Goal: Information Seeking & Learning: Compare options

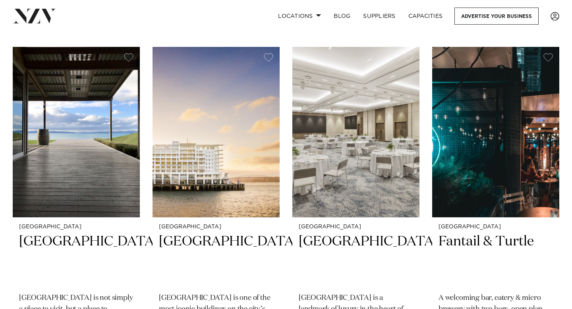
scroll to position [167, 0]
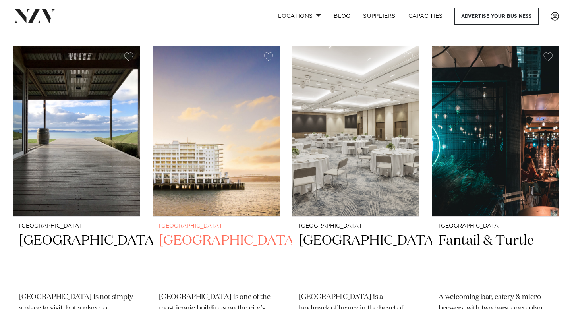
click at [227, 193] on img at bounding box center [216, 131] width 127 height 170
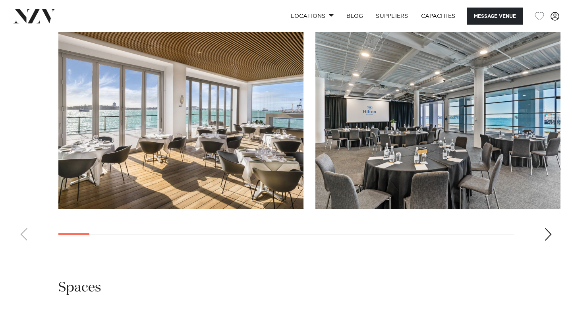
scroll to position [805, 0]
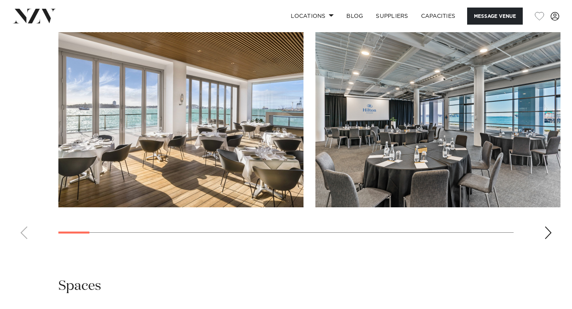
click at [546, 231] on div "Next slide" at bounding box center [548, 232] width 8 height 13
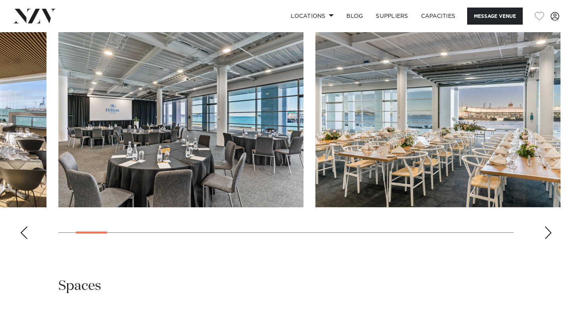
click at [546, 231] on div "Next slide" at bounding box center [548, 232] width 8 height 13
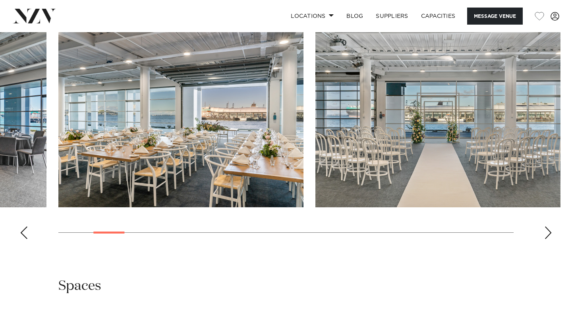
click at [546, 231] on div "Next slide" at bounding box center [548, 232] width 8 height 13
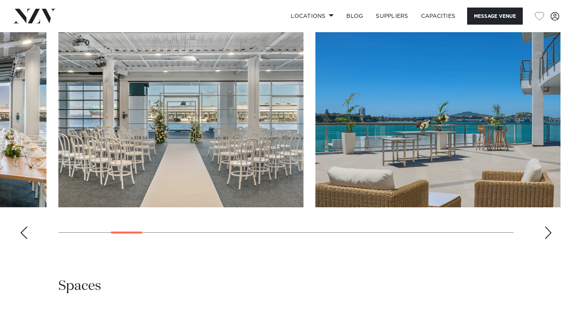
click at [546, 231] on div "Next slide" at bounding box center [548, 232] width 8 height 13
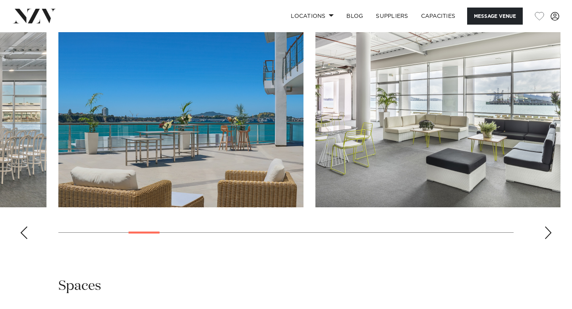
click at [546, 231] on div "Next slide" at bounding box center [548, 232] width 8 height 13
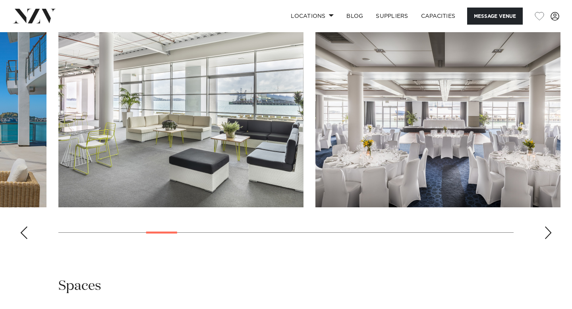
click at [546, 231] on div "Next slide" at bounding box center [548, 232] width 8 height 13
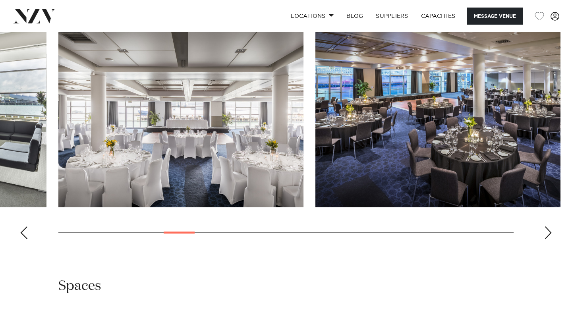
click at [546, 230] on div "Next slide" at bounding box center [548, 232] width 8 height 13
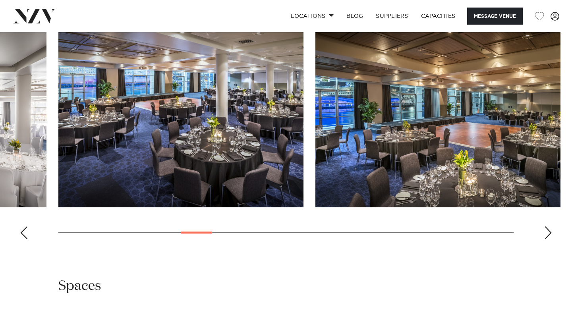
click at [546, 230] on div "Next slide" at bounding box center [548, 232] width 8 height 13
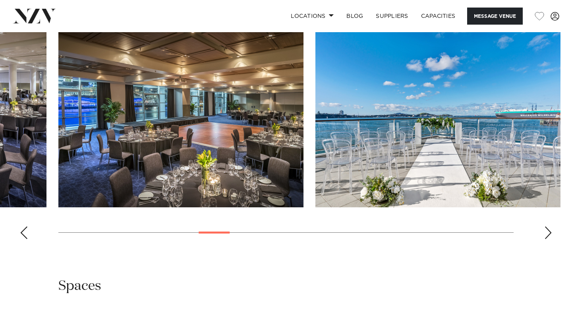
click at [546, 230] on div "Next slide" at bounding box center [548, 232] width 8 height 13
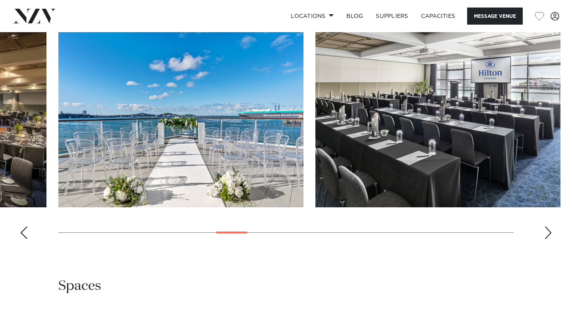
click at [546, 230] on div "Next slide" at bounding box center [548, 232] width 8 height 13
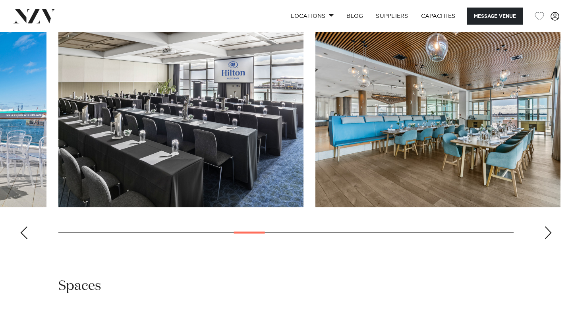
click at [546, 230] on div "Next slide" at bounding box center [548, 232] width 8 height 13
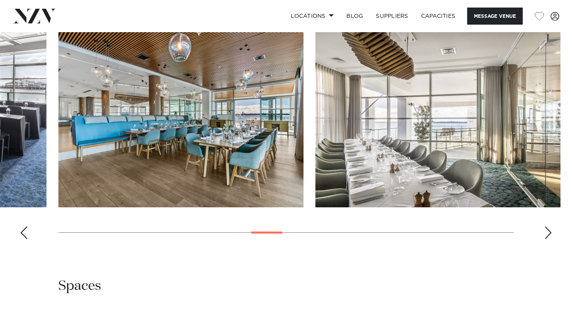
click at [546, 230] on div "Next slide" at bounding box center [548, 232] width 8 height 13
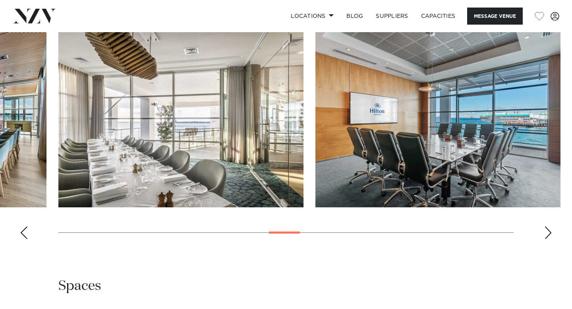
click at [546, 230] on div "Next slide" at bounding box center [548, 232] width 8 height 13
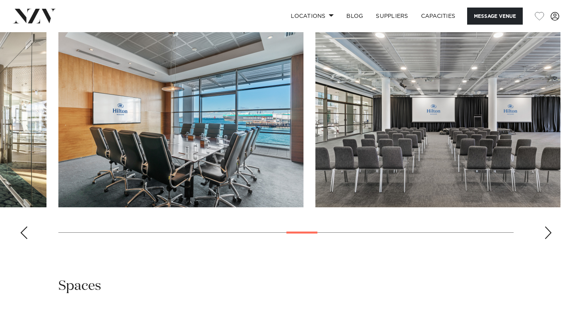
click at [546, 230] on div "Next slide" at bounding box center [548, 232] width 8 height 13
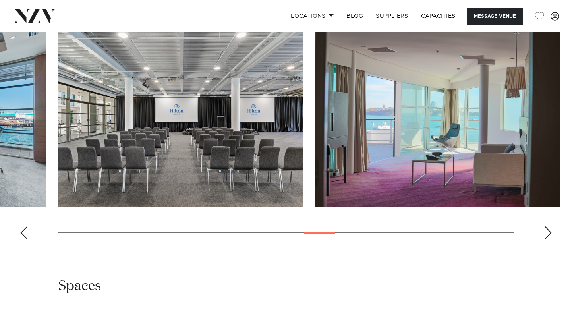
click at [546, 230] on div "Next slide" at bounding box center [548, 232] width 8 height 13
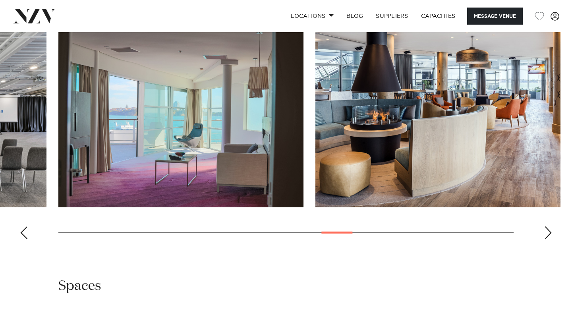
click at [546, 230] on div "Next slide" at bounding box center [548, 232] width 8 height 13
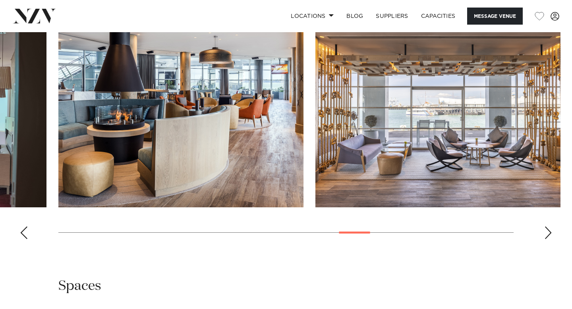
click at [546, 230] on div "Next slide" at bounding box center [548, 232] width 8 height 13
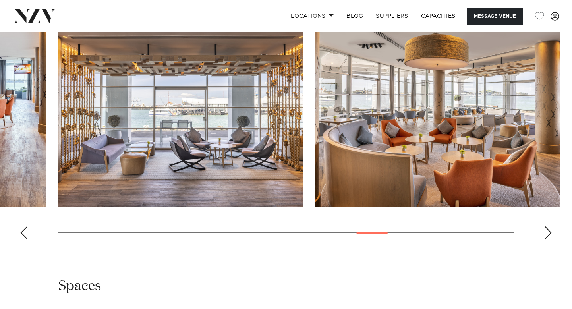
click at [546, 230] on div "Next slide" at bounding box center [548, 232] width 8 height 13
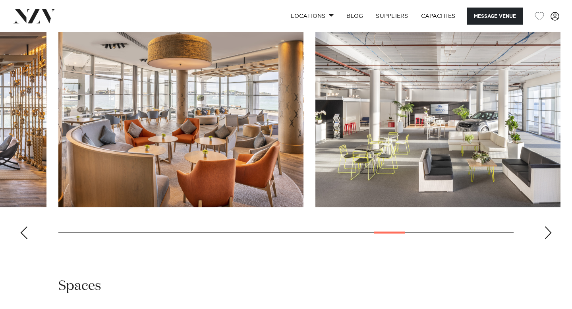
click at [546, 230] on div "Next slide" at bounding box center [548, 232] width 8 height 13
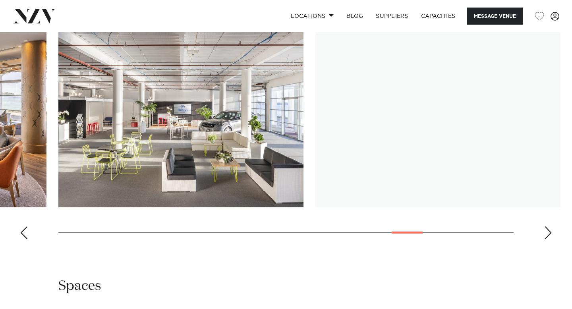
click at [546, 230] on div "Next slide" at bounding box center [548, 232] width 8 height 13
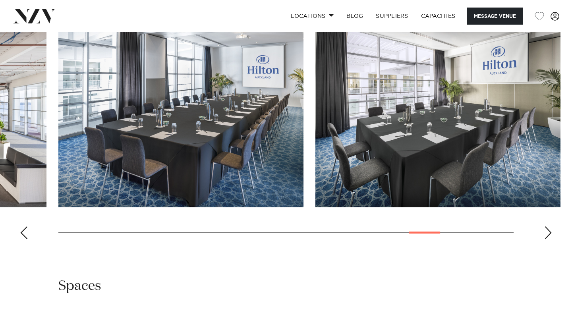
click at [545, 231] on div "Next slide" at bounding box center [548, 232] width 8 height 13
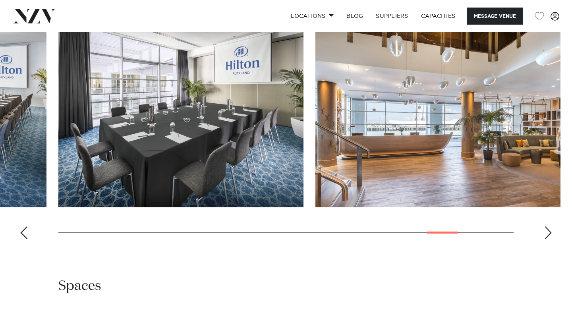
click at [545, 231] on div "Next slide" at bounding box center [548, 232] width 8 height 13
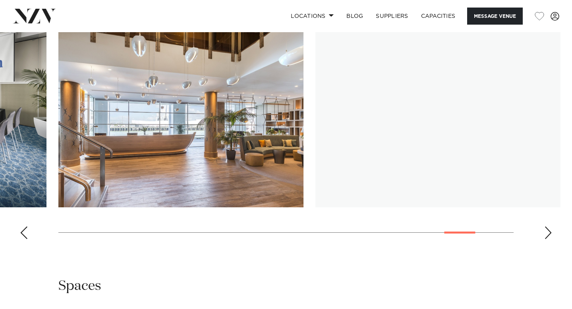
click at [545, 231] on div "Next slide" at bounding box center [548, 232] width 8 height 13
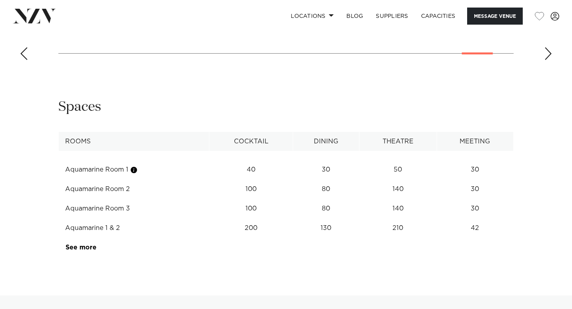
scroll to position [986, 0]
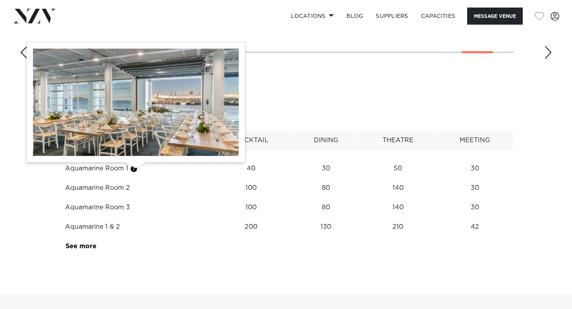
click at [134, 170] on button "button" at bounding box center [134, 169] width 8 height 8
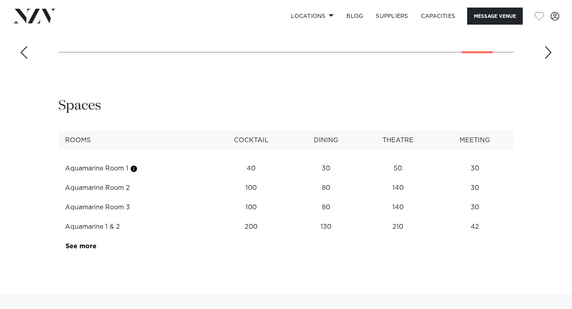
click at [256, 168] on td "40" at bounding box center [251, 168] width 84 height 19
click at [78, 247] on link "See more" at bounding box center [97, 246] width 62 height 6
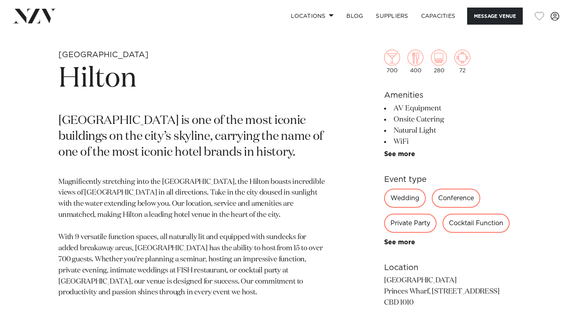
scroll to position [284, 0]
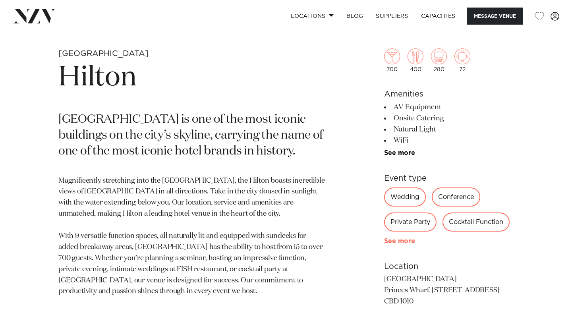
click at [410, 240] on link "See more" at bounding box center [415, 241] width 62 height 6
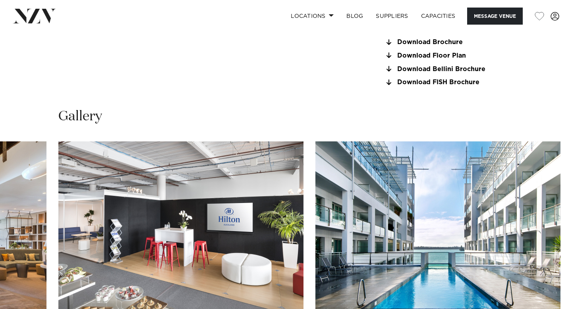
scroll to position [921, 0]
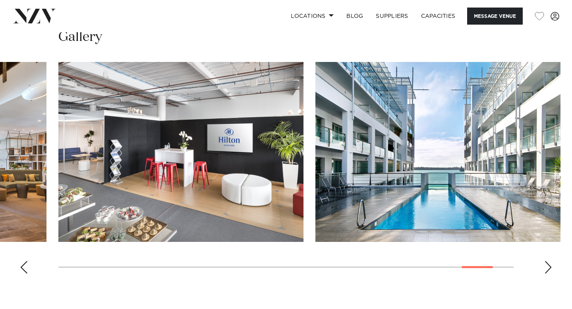
click at [18, 272] on swiper-container at bounding box center [286, 171] width 572 height 218
click at [31, 267] on swiper-container at bounding box center [286, 171] width 572 height 218
click at [24, 269] on div "Previous slide" at bounding box center [24, 267] width 8 height 13
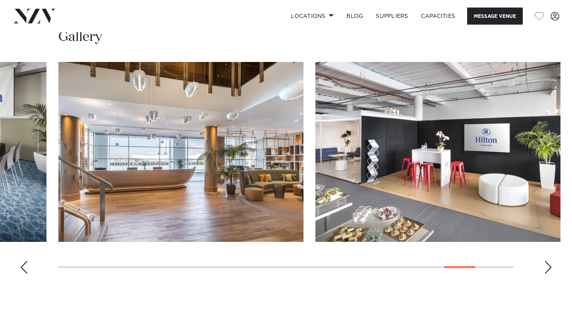
click at [24, 269] on div "Previous slide" at bounding box center [24, 267] width 8 height 13
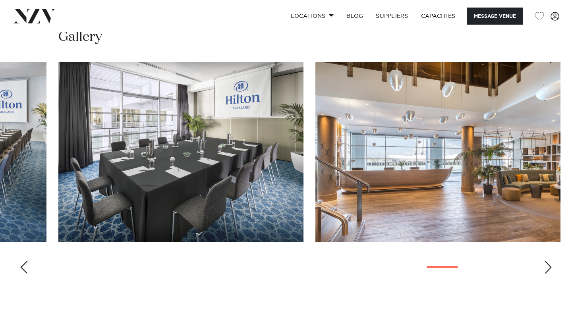
click at [24, 269] on div "Previous slide" at bounding box center [24, 267] width 8 height 13
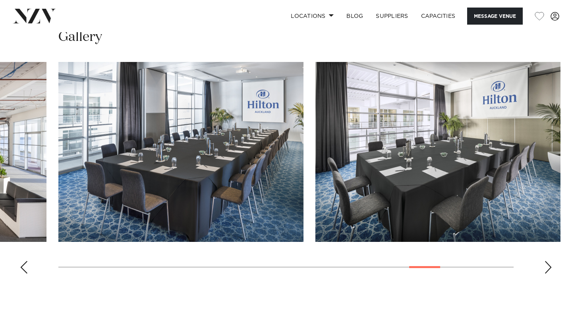
click at [24, 269] on div "Previous slide" at bounding box center [24, 267] width 8 height 13
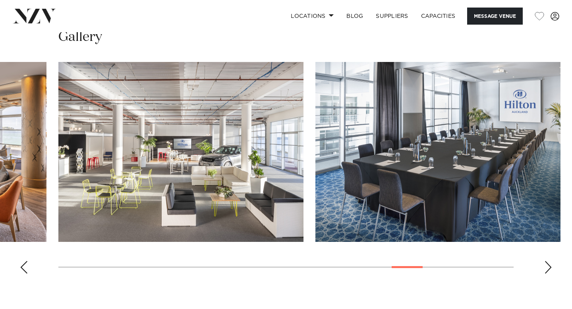
click at [24, 269] on div "Previous slide" at bounding box center [24, 267] width 8 height 13
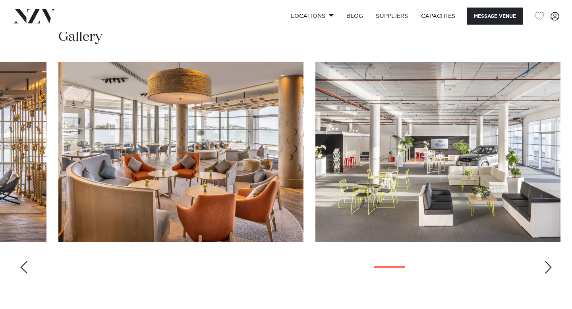
click at [24, 269] on div "Previous slide" at bounding box center [24, 267] width 8 height 13
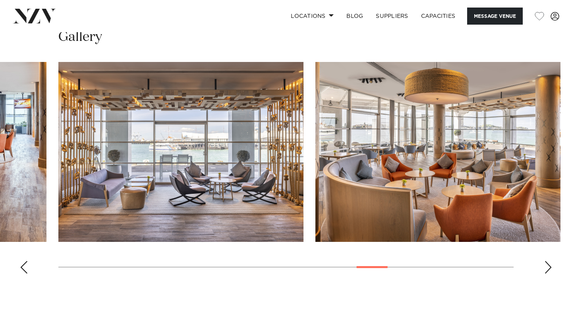
click at [24, 269] on div "Previous slide" at bounding box center [24, 267] width 8 height 13
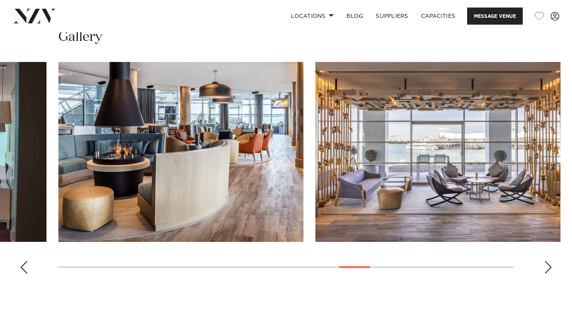
click at [24, 269] on div "Previous slide" at bounding box center [24, 267] width 8 height 13
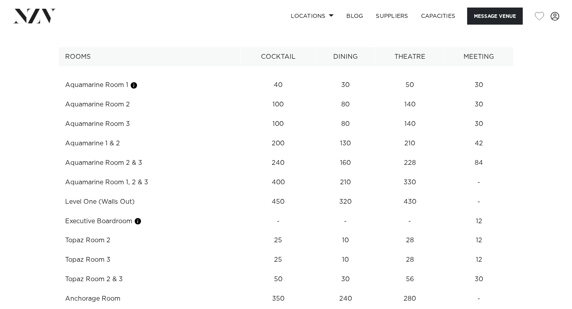
scroll to position [1234, 0]
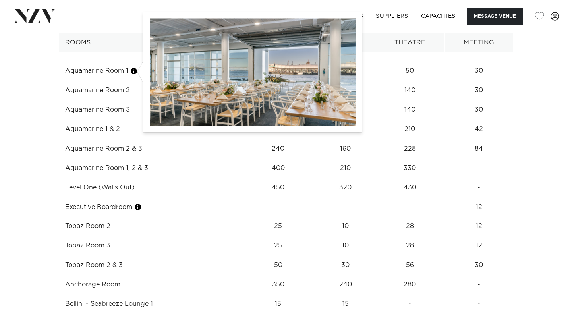
click at [135, 74] on button "button" at bounding box center [134, 71] width 8 height 8
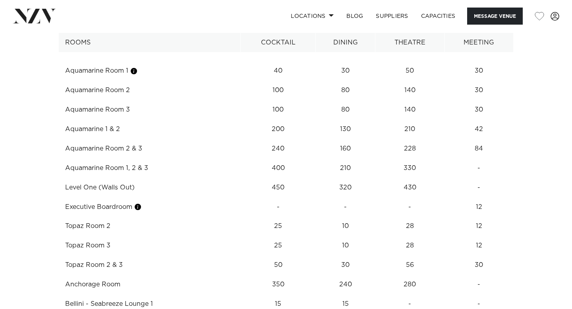
click at [116, 74] on td "Aquamarine Room 1" at bounding box center [150, 70] width 182 height 19
drag, startPoint x: 116, startPoint y: 74, endPoint x: 313, endPoint y: 78, distance: 196.7
click at [311, 78] on tr "Aquamarine Room 1 40 30 50 30" at bounding box center [286, 70] width 455 height 19
click at [350, 66] on td "30" at bounding box center [346, 70] width 60 height 19
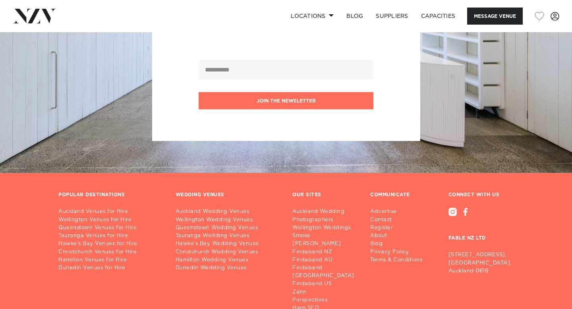
scroll to position [2788, 0]
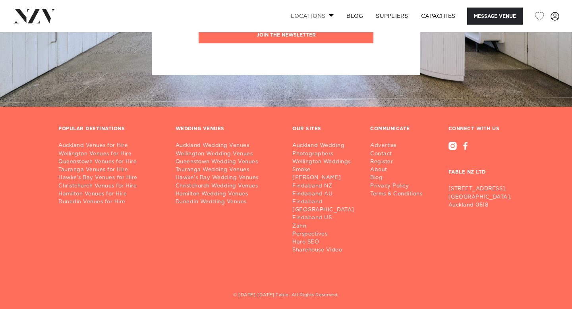
click at [329, 16] on span at bounding box center [331, 15] width 5 height 3
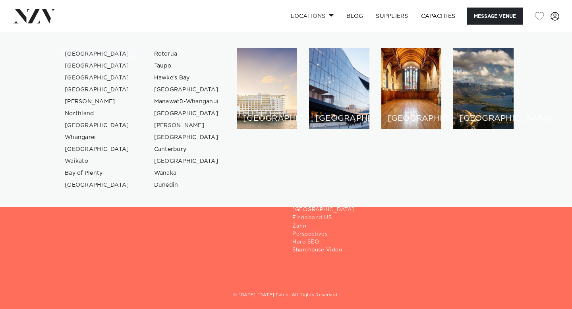
click at [83, 53] on link "[GEOGRAPHIC_DATA]" at bounding box center [96, 54] width 77 height 12
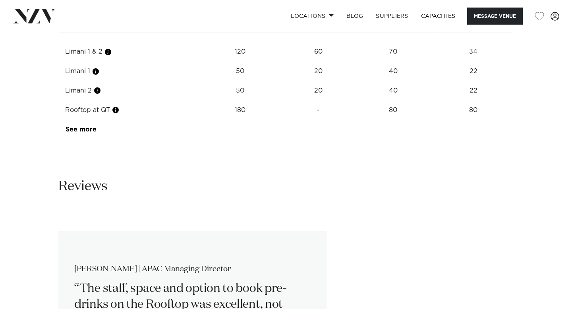
scroll to position [1424, 0]
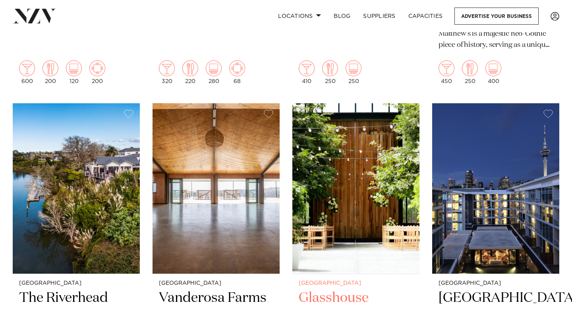
scroll to position [956, 0]
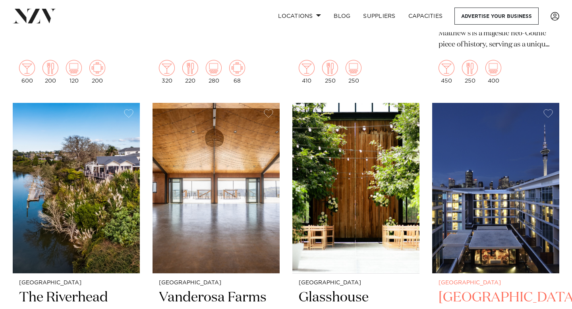
click at [465, 204] on img at bounding box center [495, 188] width 127 height 170
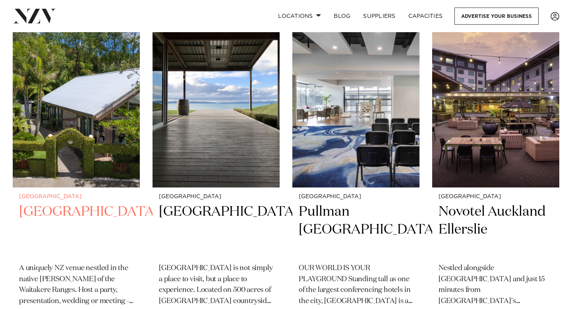
scroll to position [1385, 0]
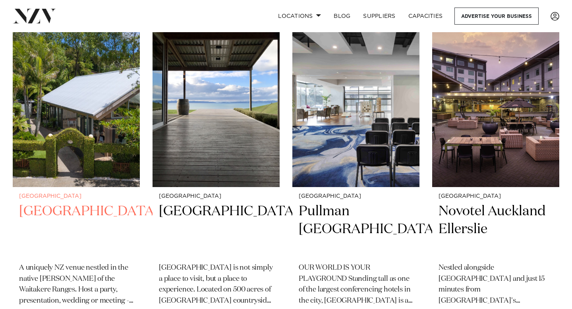
click at [65, 126] on img at bounding box center [76, 102] width 127 height 170
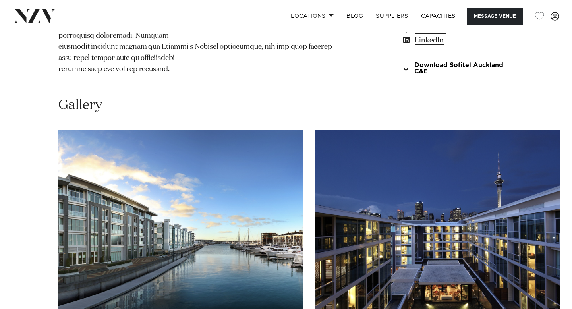
scroll to position [923, 0]
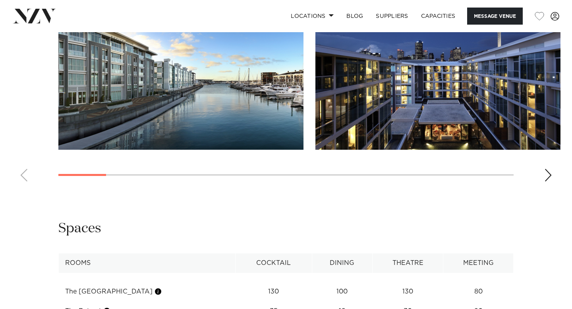
click at [548, 182] on div "Next slide" at bounding box center [548, 175] width 8 height 13
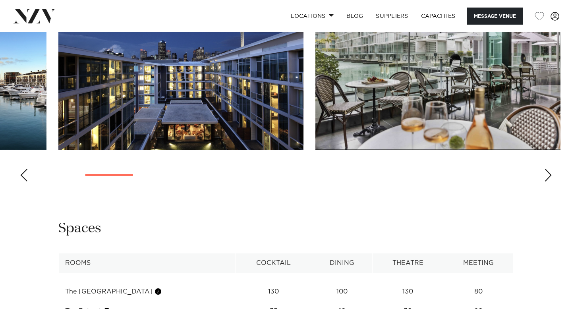
click at [548, 182] on div "Next slide" at bounding box center [548, 175] width 8 height 13
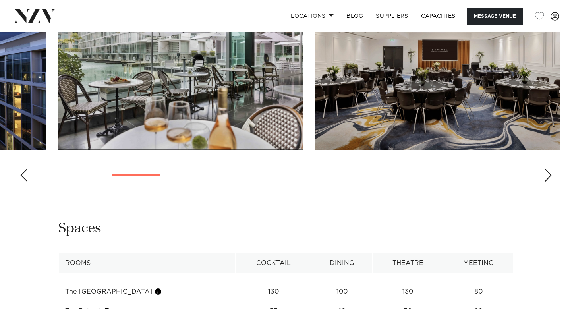
click at [548, 182] on div "Next slide" at bounding box center [548, 175] width 8 height 13
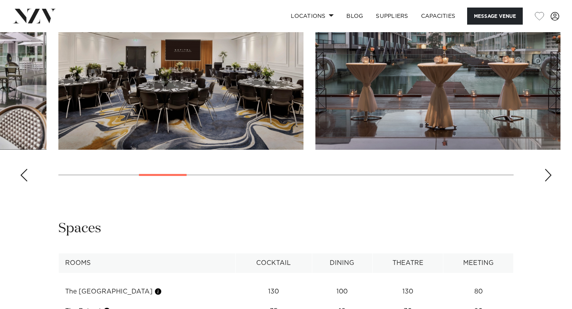
click at [548, 182] on div "Next slide" at bounding box center [548, 175] width 8 height 13
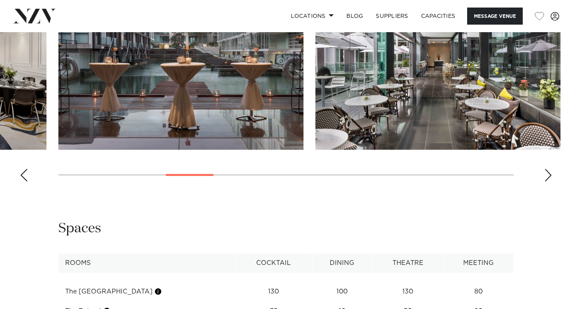
click at [548, 182] on div "Next slide" at bounding box center [548, 175] width 8 height 13
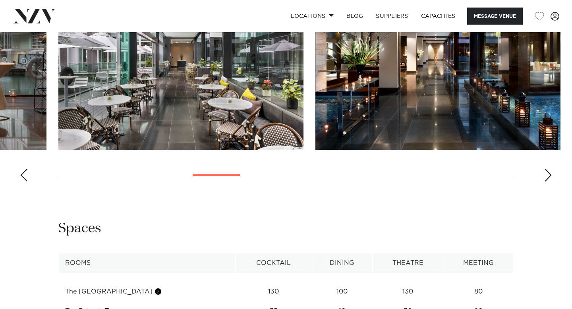
click at [548, 182] on div "Next slide" at bounding box center [548, 175] width 8 height 13
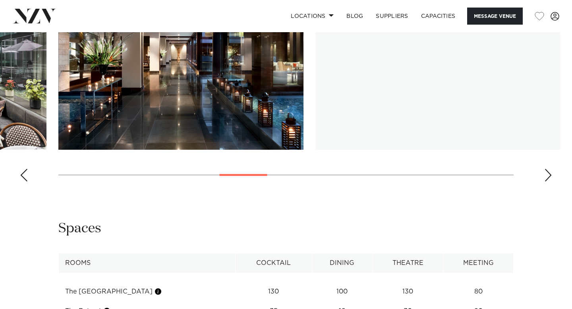
click at [548, 182] on div "Next slide" at bounding box center [548, 175] width 8 height 13
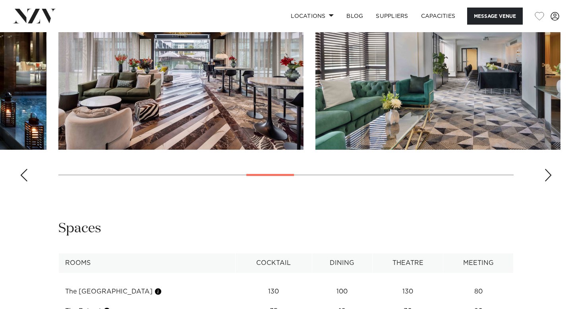
click at [548, 182] on div "Next slide" at bounding box center [548, 175] width 8 height 13
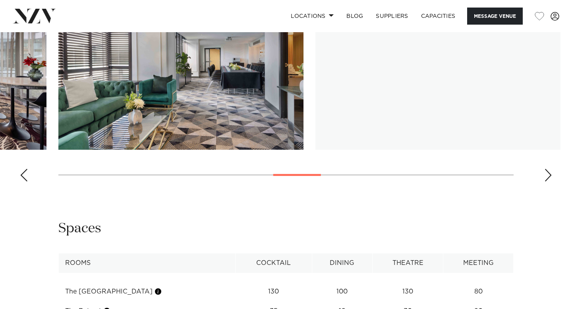
click at [548, 182] on div "Next slide" at bounding box center [548, 175] width 8 height 13
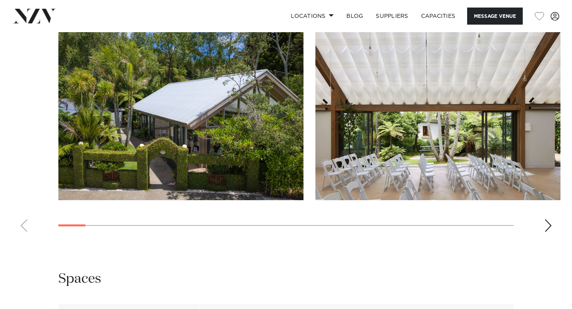
scroll to position [927, 0]
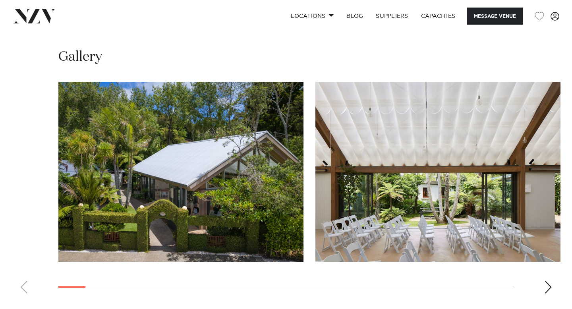
click at [544, 280] on swiper-container at bounding box center [286, 191] width 572 height 218
click at [550, 281] on div "Next slide" at bounding box center [548, 287] width 8 height 13
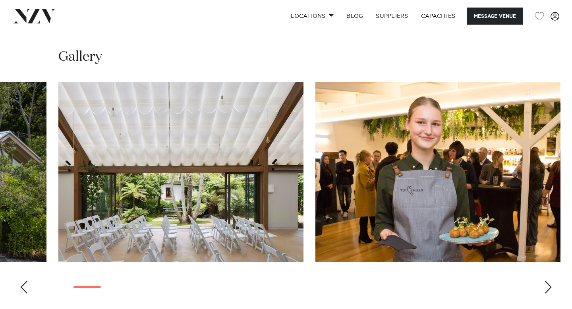
click at [550, 281] on div "Next slide" at bounding box center [548, 287] width 8 height 13
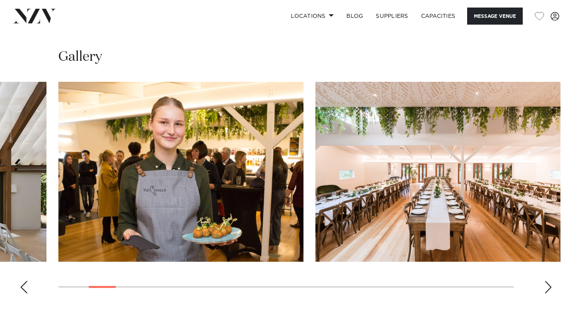
click at [550, 281] on div "Next slide" at bounding box center [548, 287] width 8 height 13
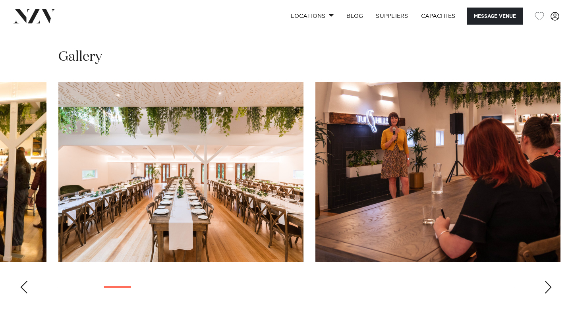
click at [550, 281] on div "Next slide" at bounding box center [548, 287] width 8 height 13
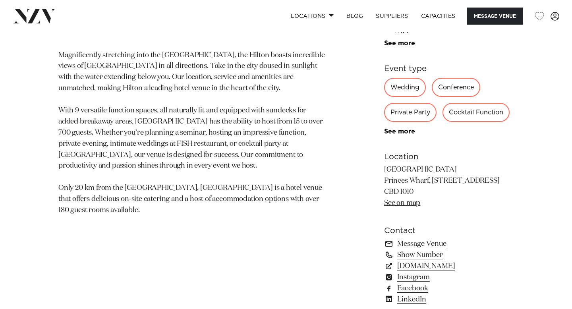
scroll to position [410, 0]
click at [405, 133] on link "See more" at bounding box center [415, 131] width 62 height 6
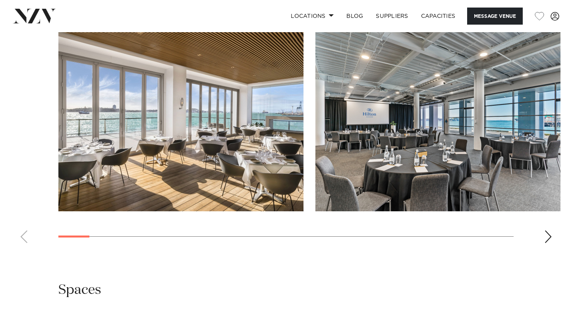
scroll to position [942, 0]
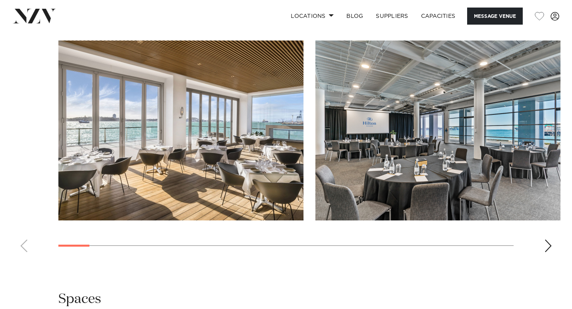
click at [263, 176] on img "1 / 26" at bounding box center [180, 131] width 245 height 180
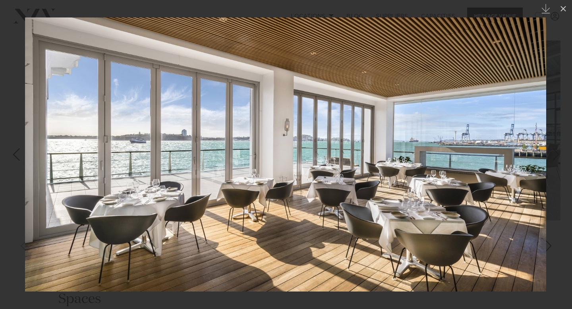
click at [546, 141] on link at bounding box center [558, 155] width 28 height 40
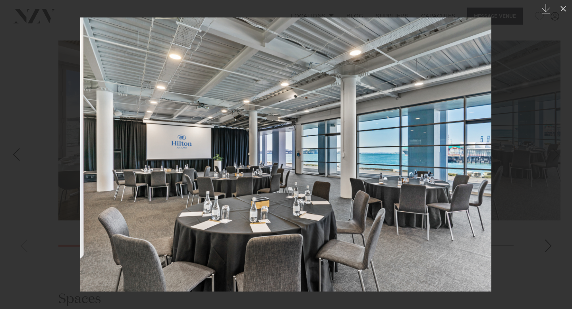
click at [555, 143] on link at bounding box center [558, 155] width 28 height 40
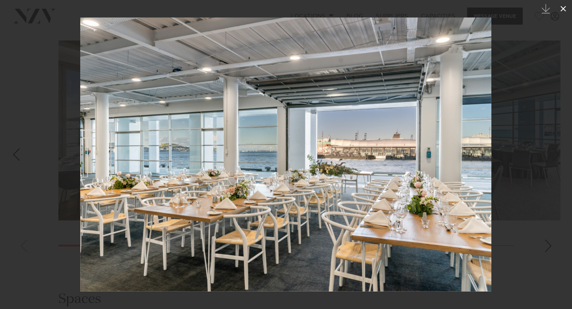
click at [564, 9] on icon at bounding box center [564, 9] width 6 height 6
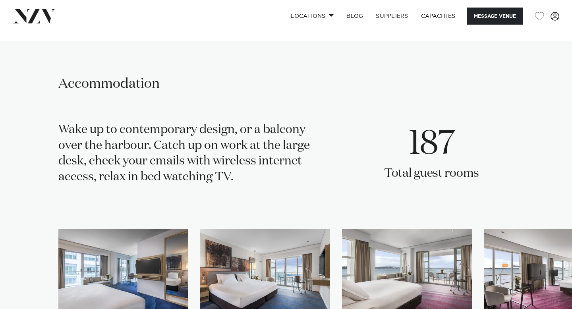
scroll to position [1391, 0]
